Goal: Task Accomplishment & Management: Use online tool/utility

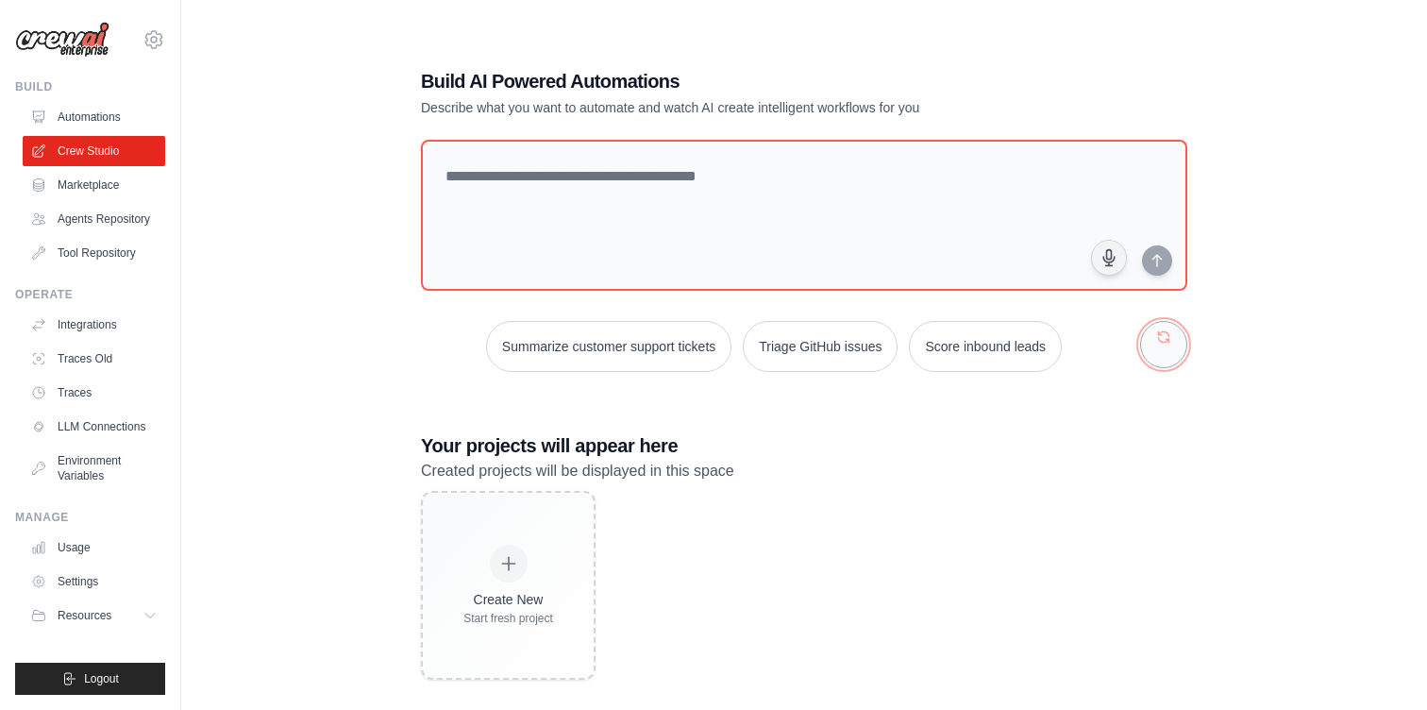
click at [1154, 354] on button "button" at bounding box center [1163, 344] width 47 height 47
click at [1154, 354] on div "Create email marketing campaigns Summarize customer support tickets Generate we…" at bounding box center [804, 346] width 767 height 51
click at [1163, 330] on button "button" at bounding box center [1163, 344] width 47 height 47
click at [1162, 337] on button "button" at bounding box center [1163, 344] width 47 height 47
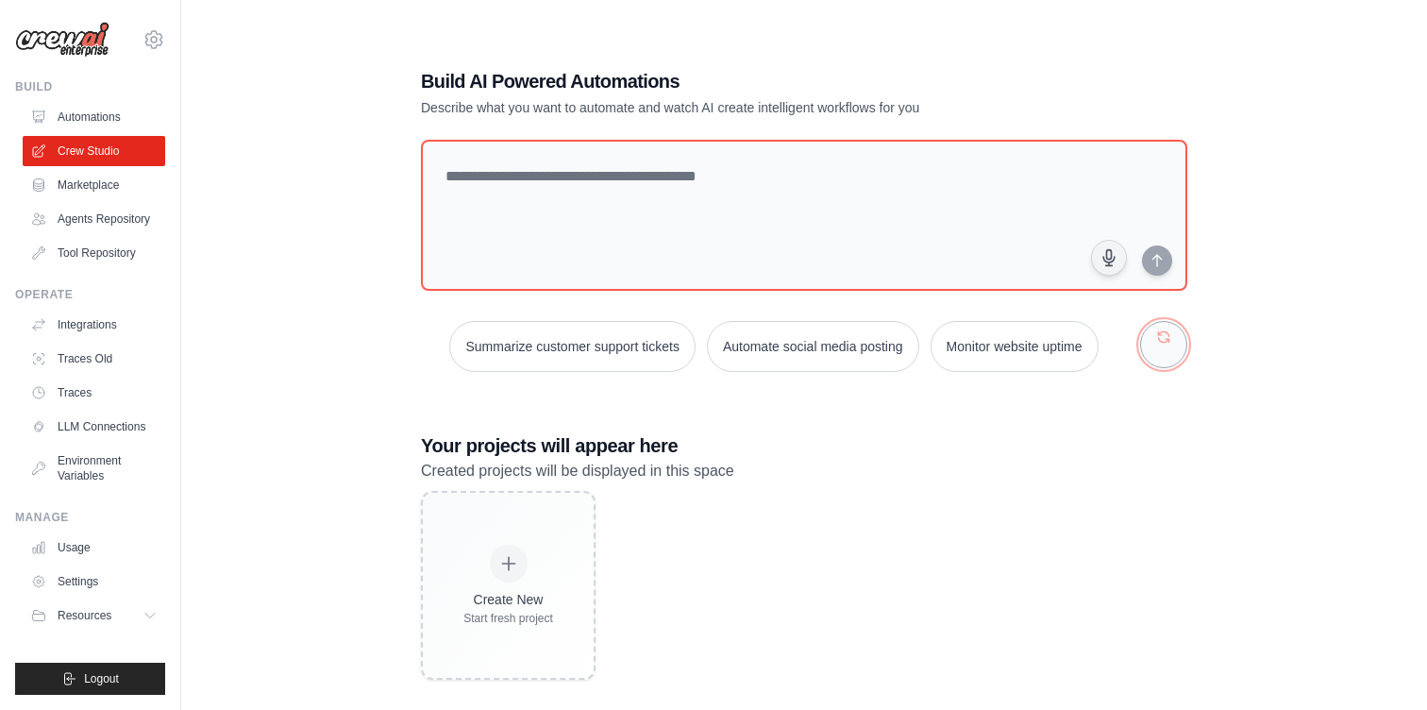
click at [1162, 337] on button "button" at bounding box center [1163, 344] width 47 height 47
click at [1161, 345] on button "button" at bounding box center [1163, 344] width 47 height 47
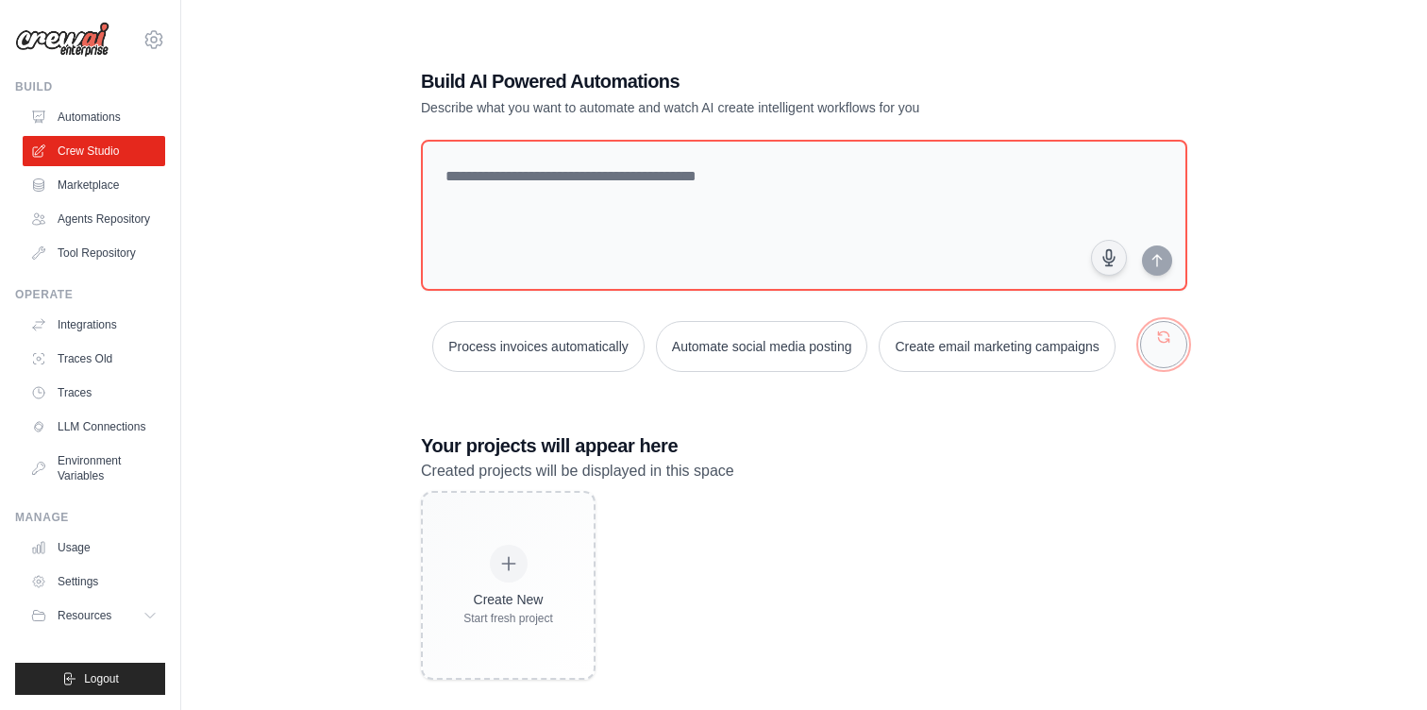
click at [1161, 346] on button "button" at bounding box center [1163, 344] width 47 height 47
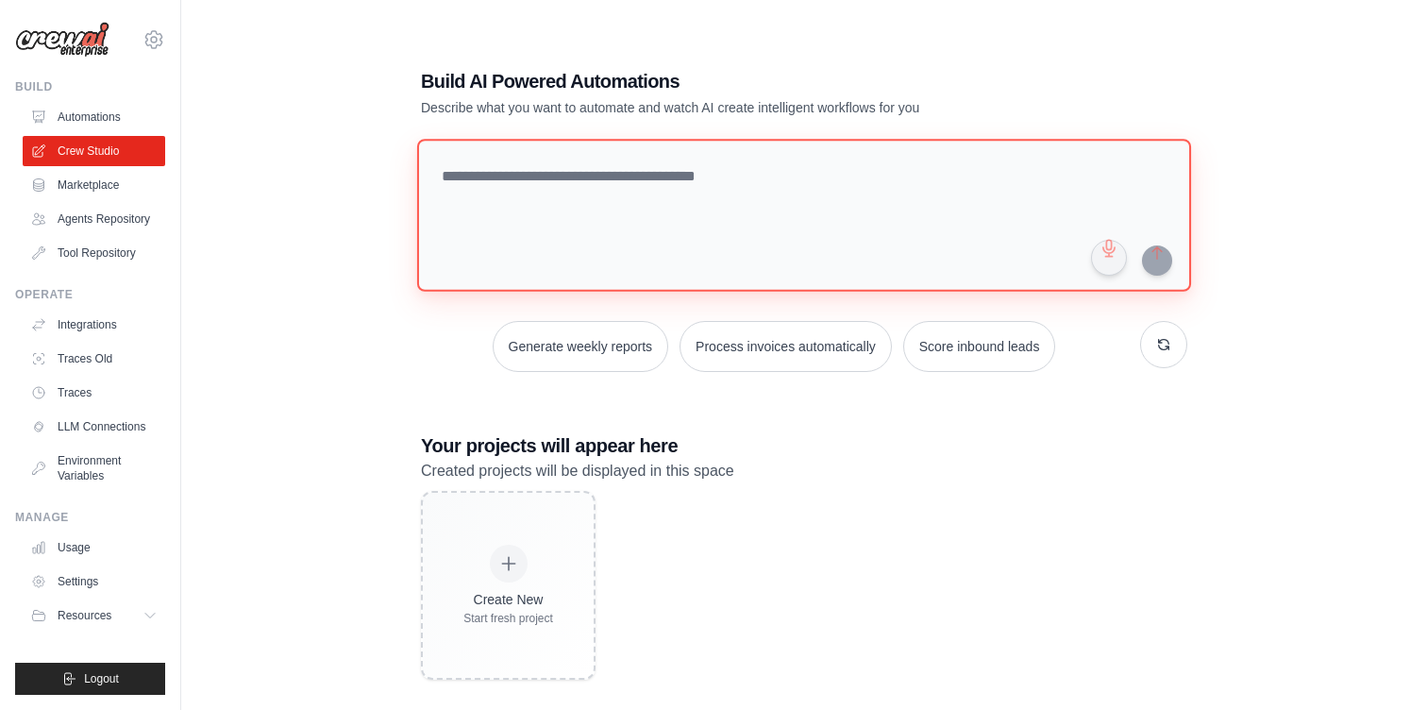
click at [755, 170] on textarea at bounding box center [804, 215] width 774 height 153
type textarea "**********"
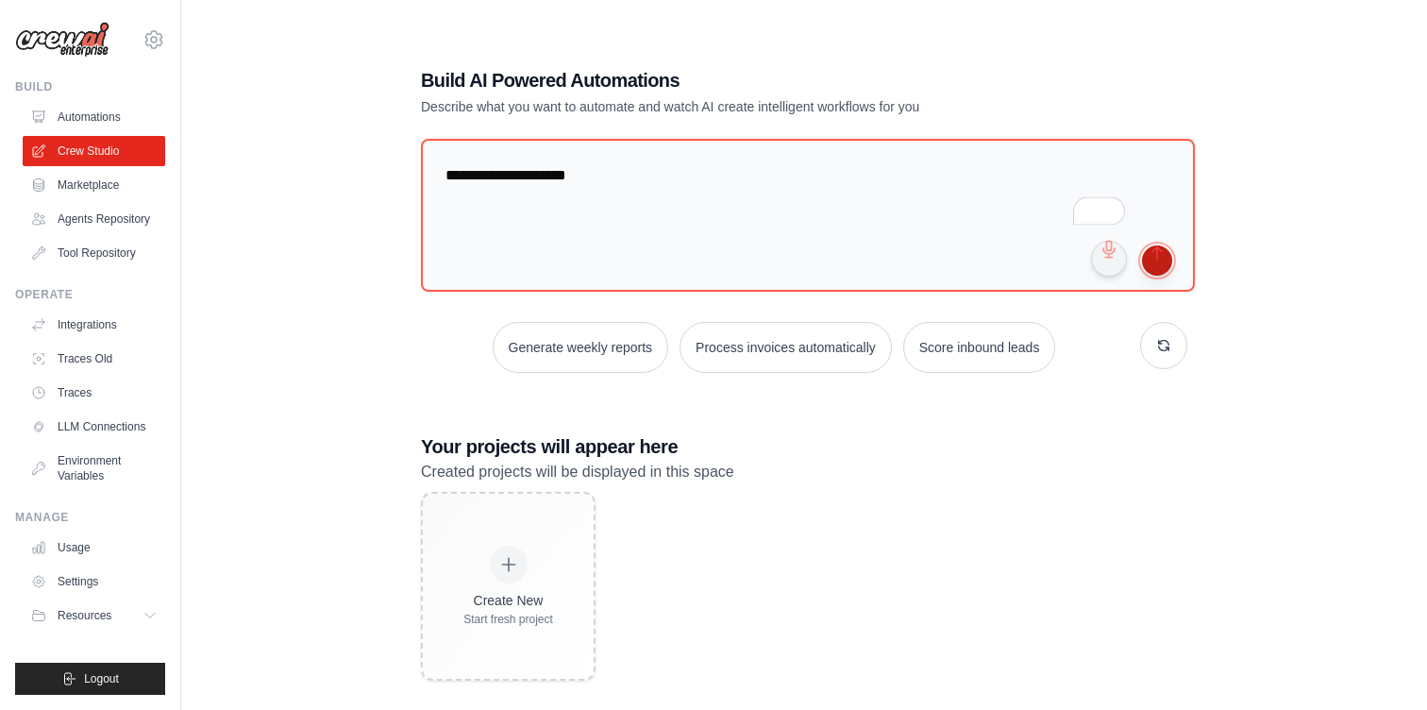
click at [1156, 263] on button "submit" at bounding box center [1157, 260] width 30 height 30
click at [1157, 259] on button "submit" at bounding box center [1157, 260] width 30 height 30
click at [36, 42] on img at bounding box center [62, 40] width 94 height 36
click at [59, 39] on img at bounding box center [62, 40] width 94 height 36
click at [89, 39] on img at bounding box center [62, 40] width 94 height 36
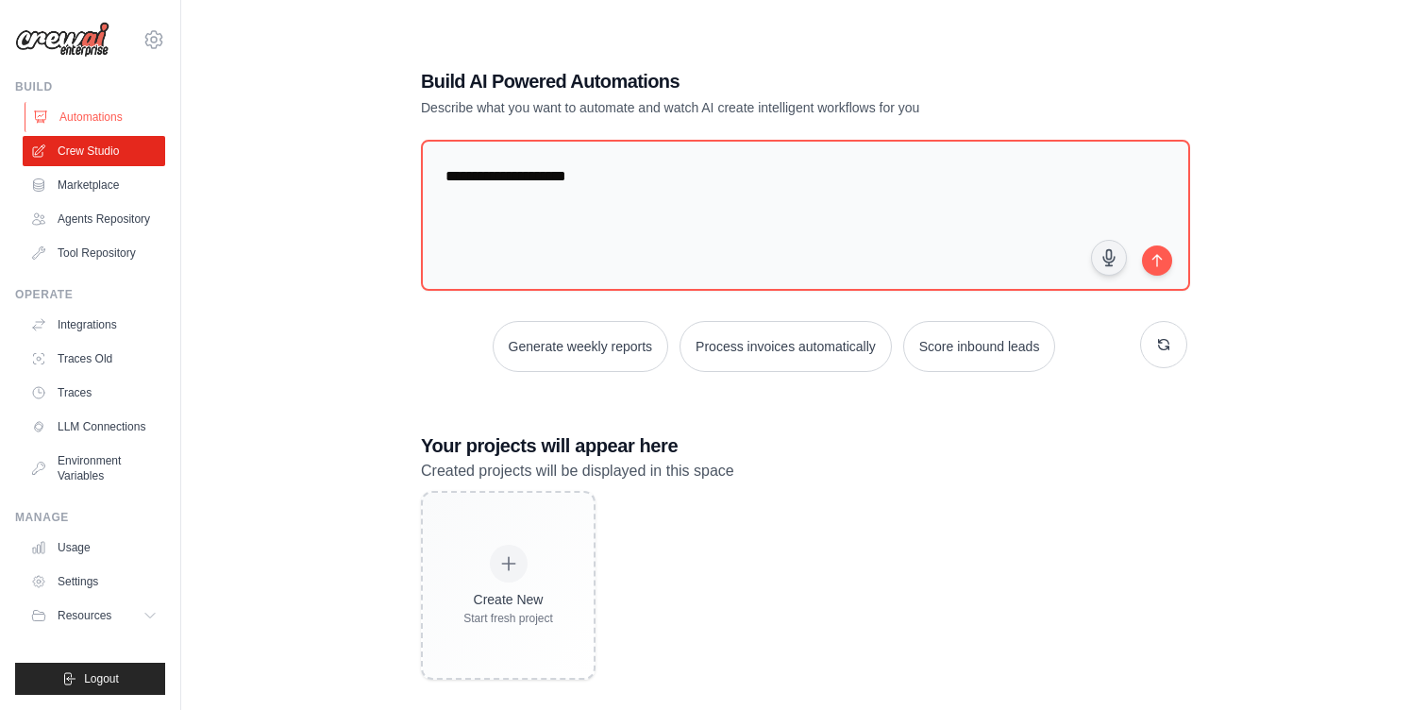
click at [73, 114] on link "Automations" at bounding box center [96, 117] width 143 height 30
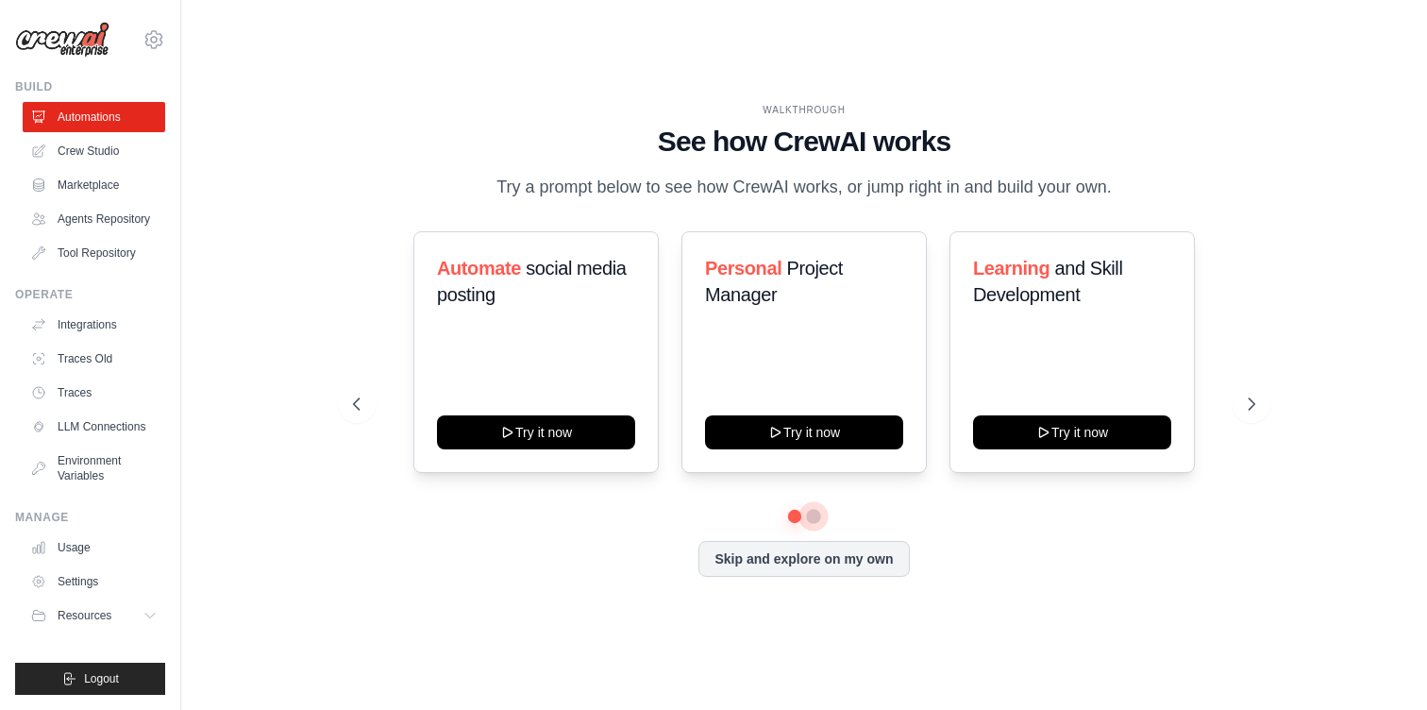
click at [813, 524] on button at bounding box center [813, 516] width 15 height 15
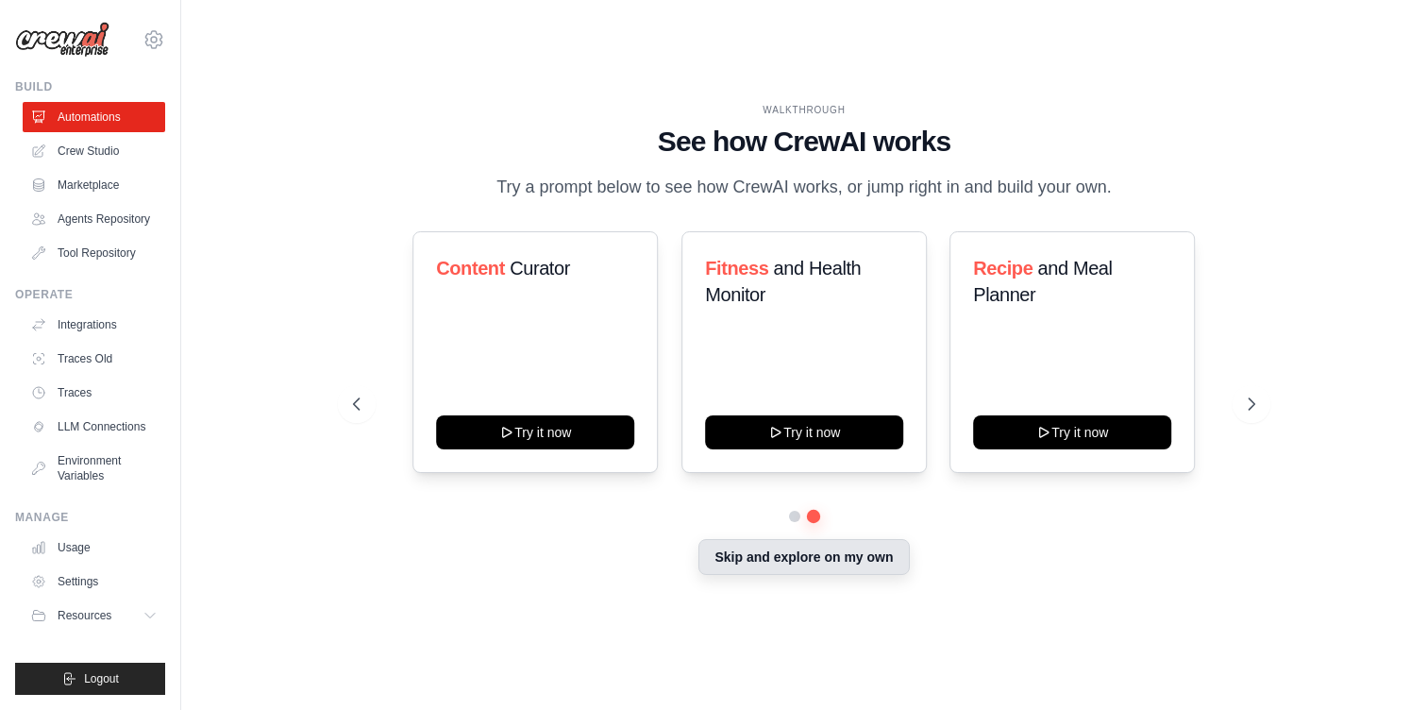
click at [802, 575] on button "Skip and explore on my own" at bounding box center [804, 557] width 211 height 36
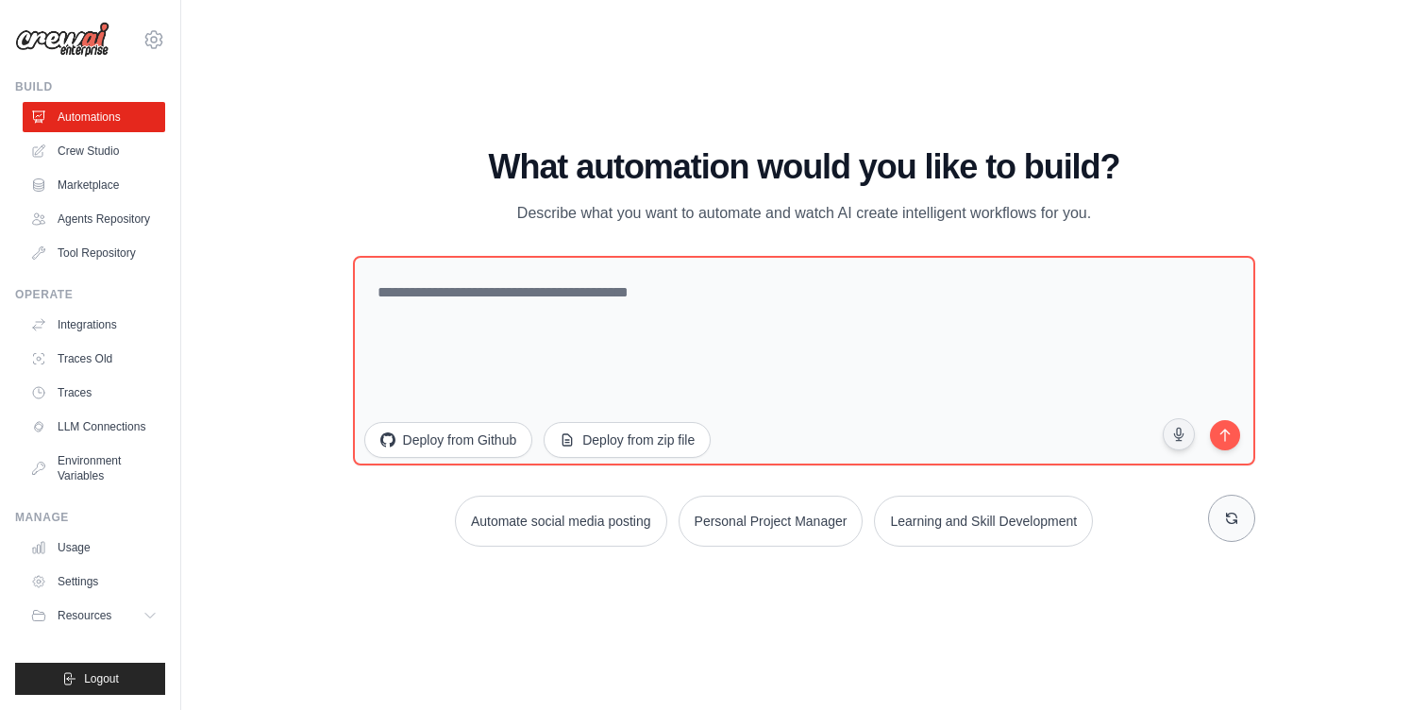
click at [1244, 516] on button at bounding box center [1231, 518] width 47 height 47
click at [1244, 517] on button at bounding box center [1231, 518] width 47 height 47
click at [797, 532] on button "Learning and Skill Development" at bounding box center [776, 521] width 219 height 51
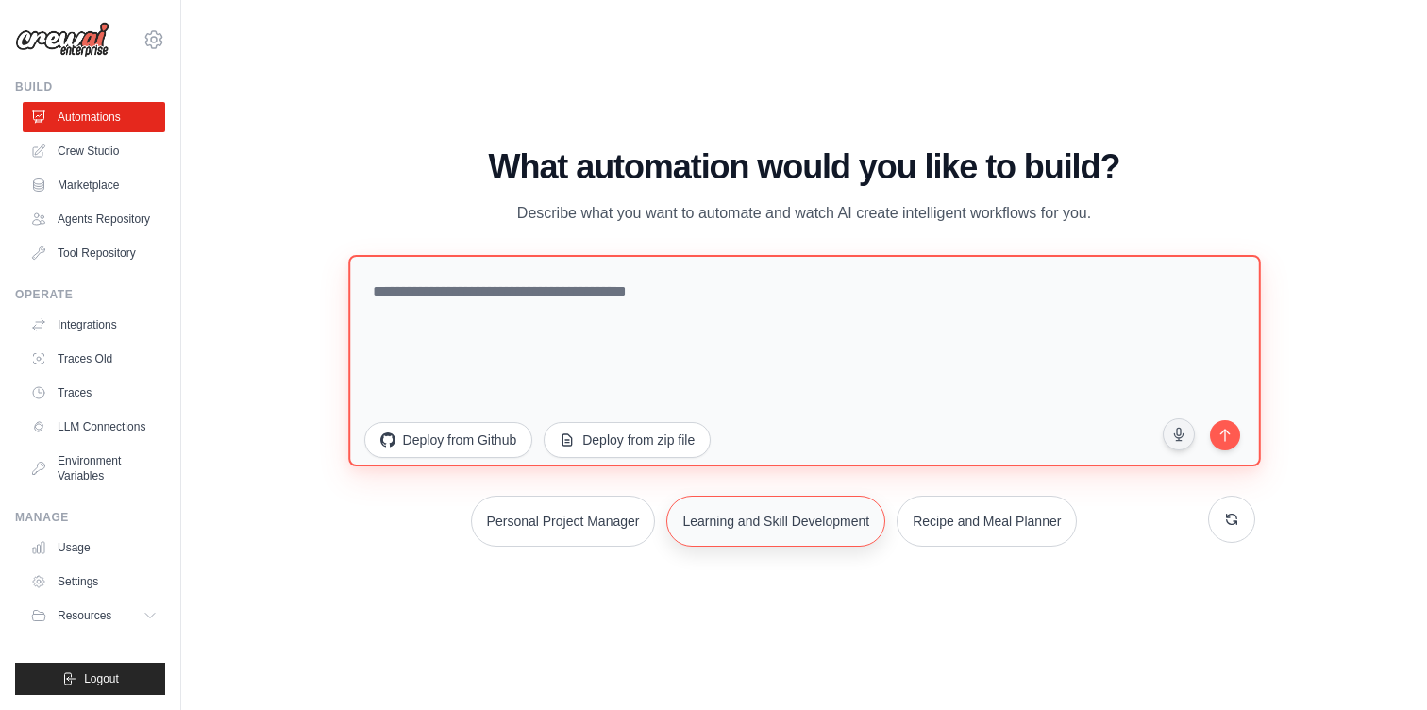
type textarea "**********"
